Goal: Find specific fact: Find specific fact

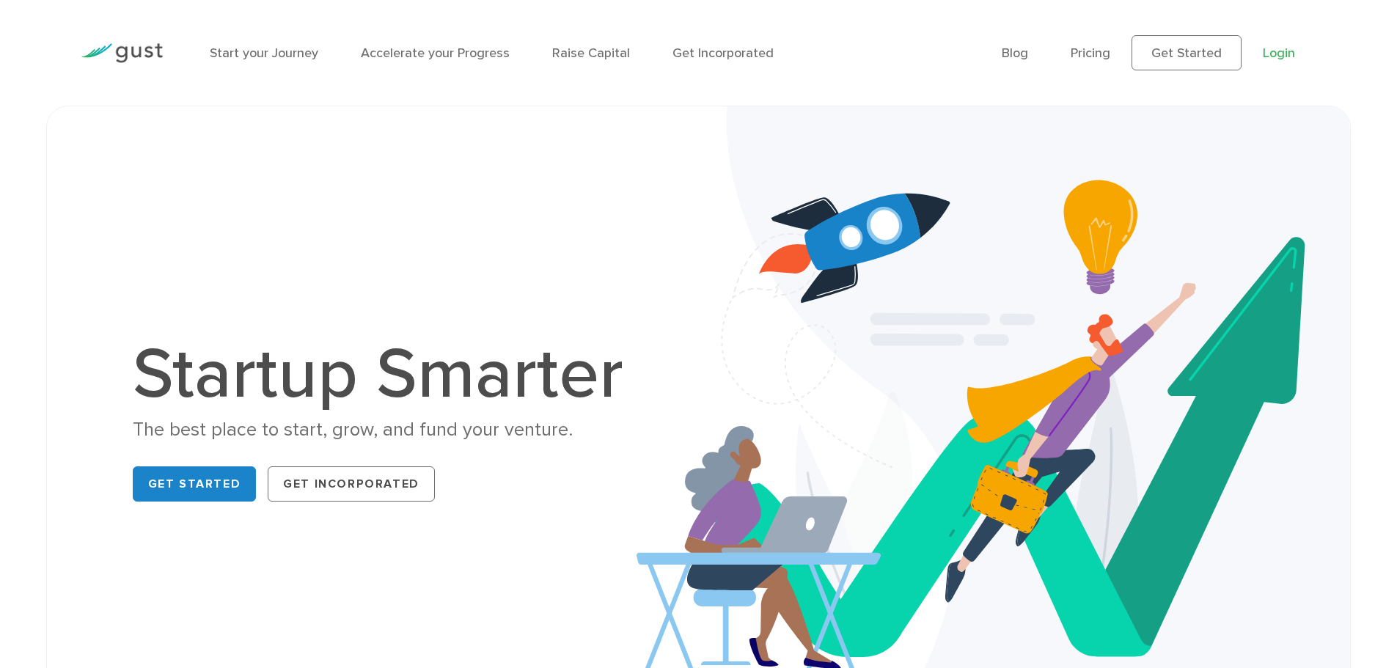
click at [1276, 54] on link "Login" at bounding box center [1279, 52] width 32 height 15
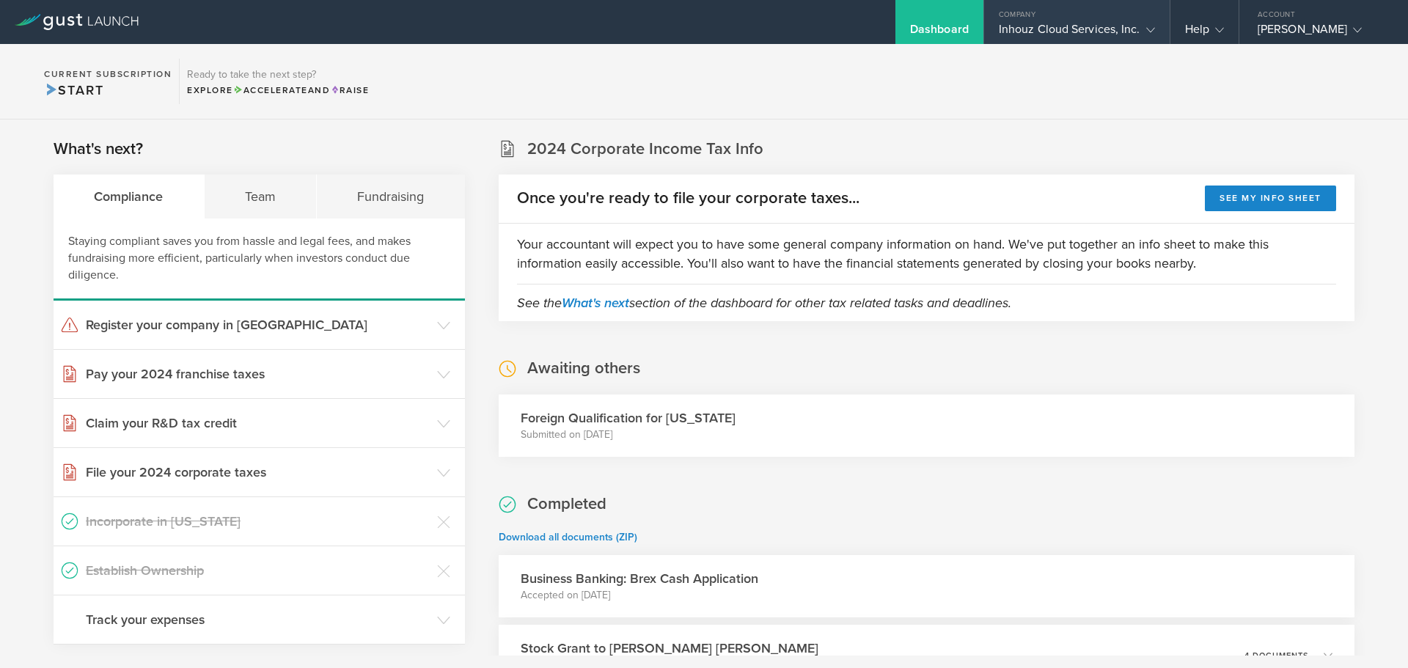
click at [1012, 22] on div "Inhouz Cloud Services, Inc." at bounding box center [1077, 33] width 156 height 22
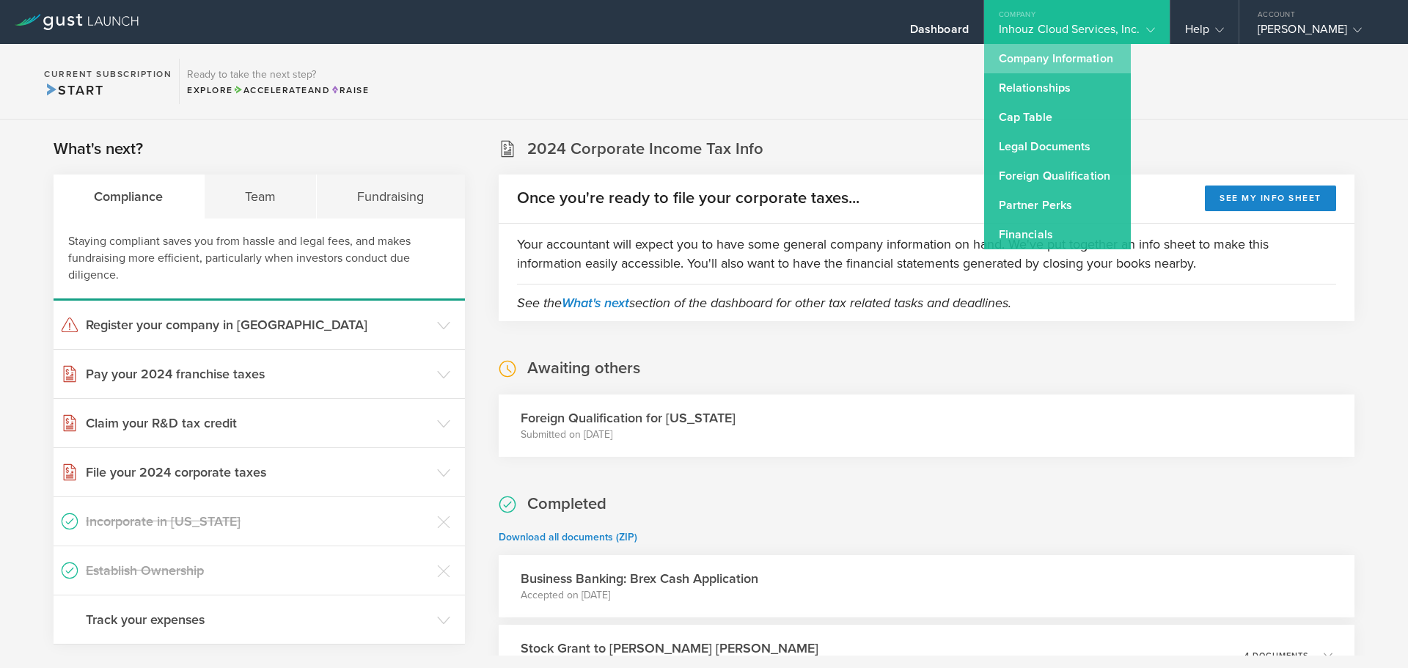
click at [1002, 59] on link "Company Information" at bounding box center [1057, 58] width 147 height 29
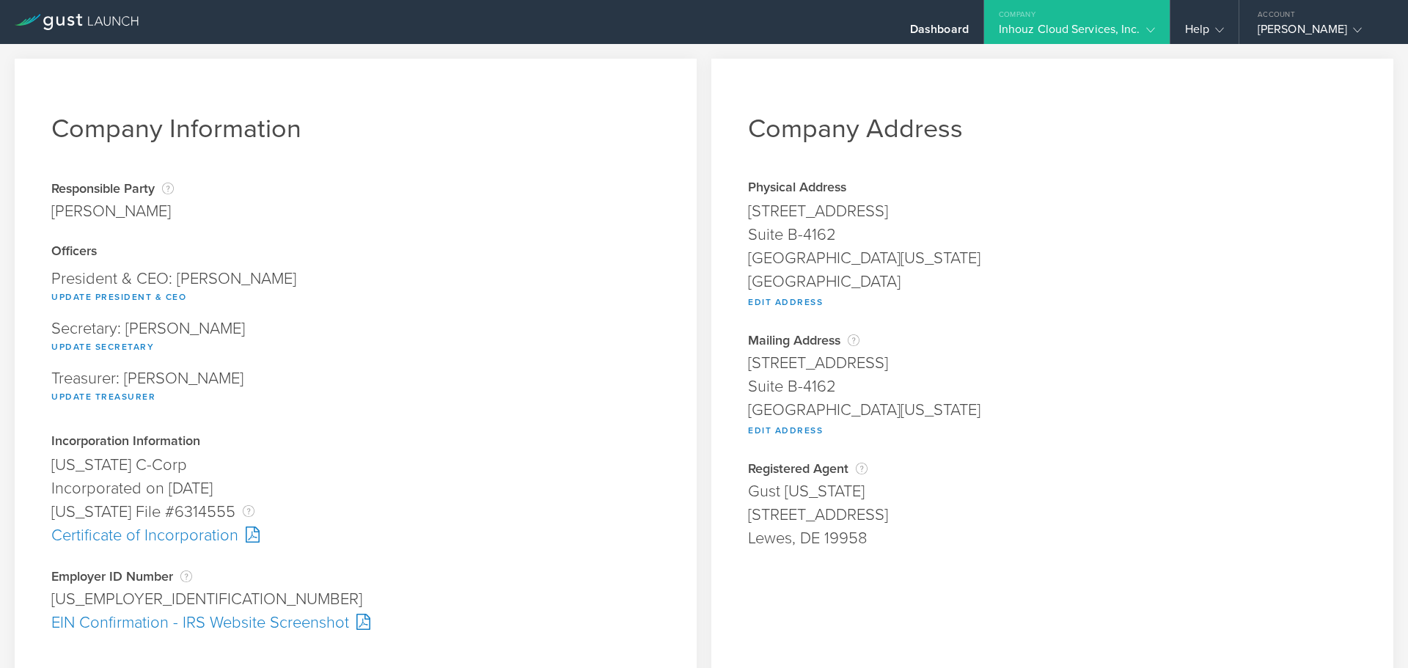
drag, startPoint x: 946, startPoint y: 211, endPoint x: 731, endPoint y: 211, distance: 214.2
click at [731, 211] on div "Company Address Physical Address [STREET_ADDRESS][US_STATE] Harris county Edit …" at bounding box center [1053, 545] width 682 height 972
copy div "[STREET_ADDRESS]"
drag, startPoint x: 827, startPoint y: 233, endPoint x: 725, endPoint y: 229, distance: 101.3
click at [725, 229] on div "Company Address Physical Address [STREET_ADDRESS][US_STATE] Harris county Edit …" at bounding box center [1053, 545] width 682 height 972
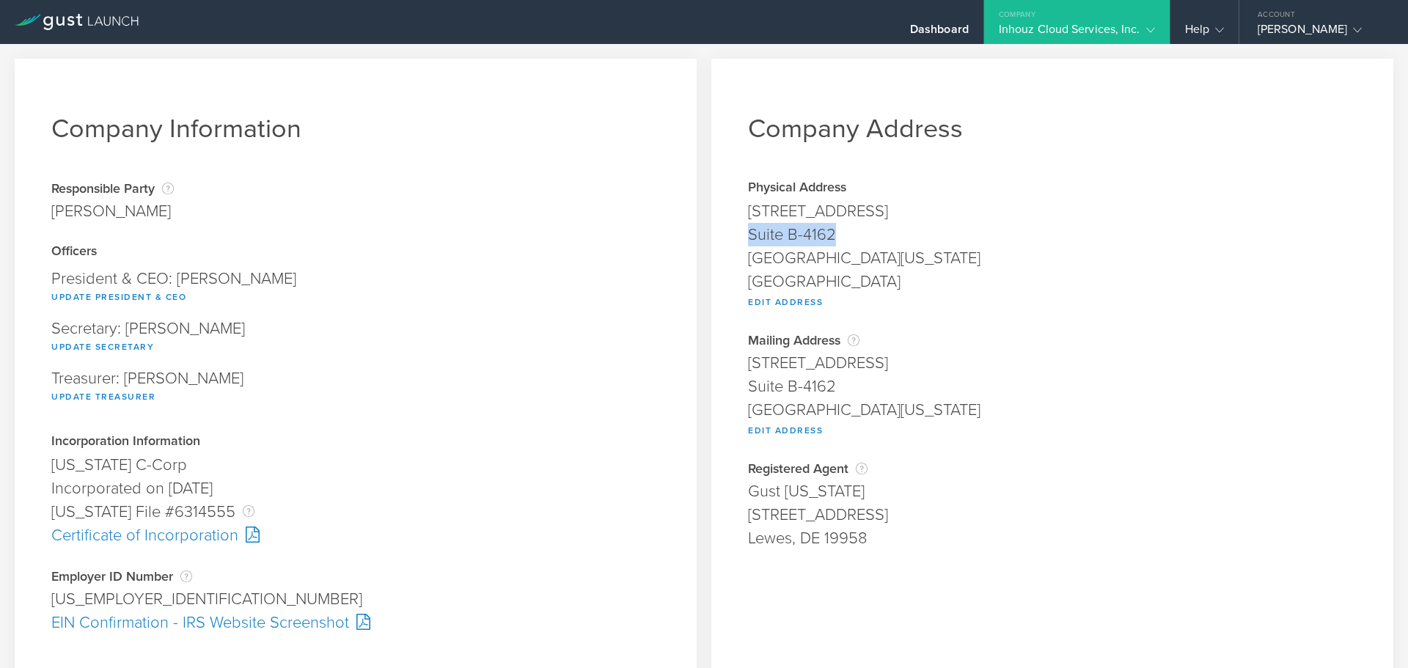
copy div "Suite B-4162"
